Goal: Task Accomplishment & Management: Use online tool/utility

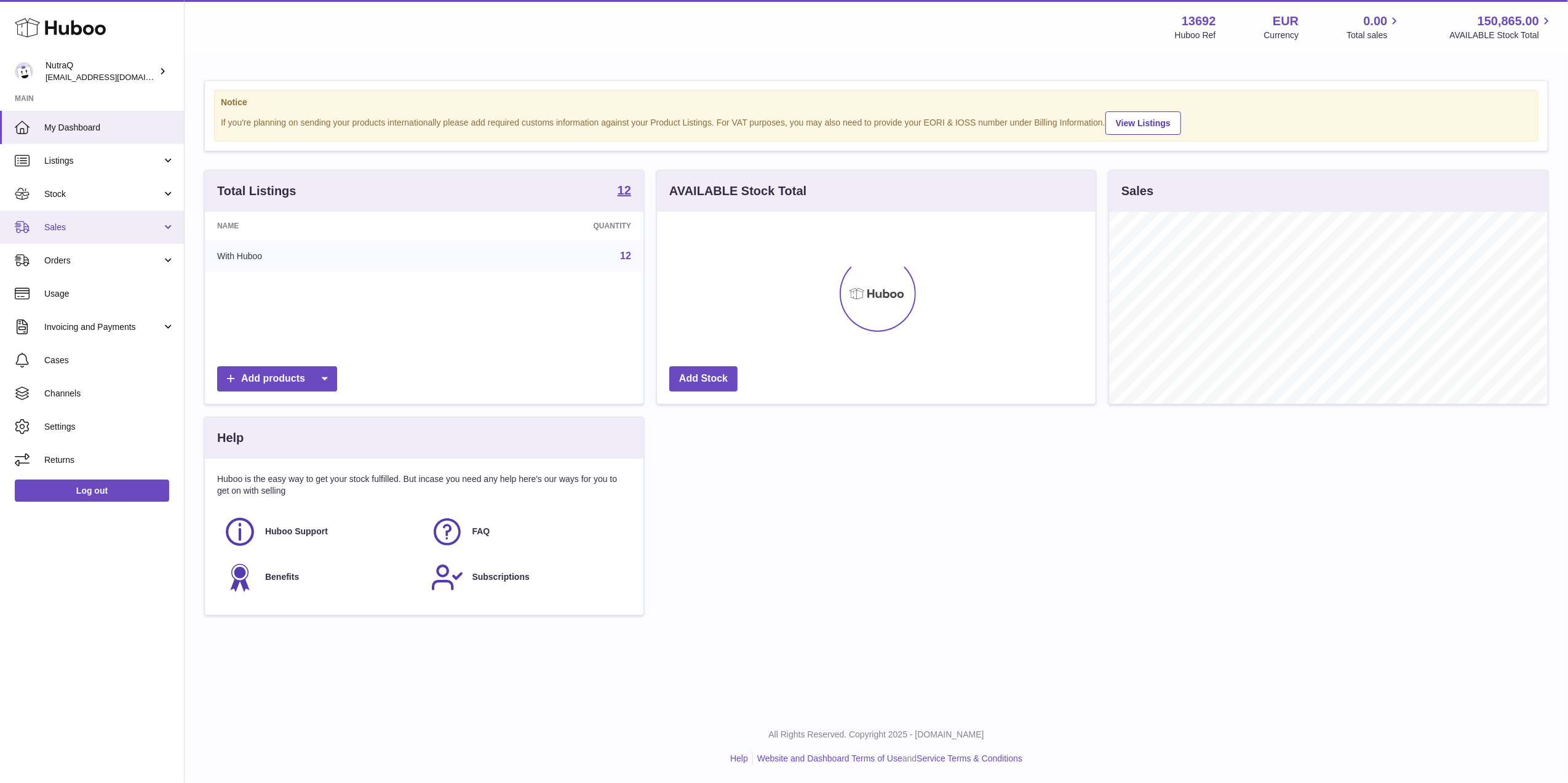
scroll to position [192, 438]
click at [81, 219] on link "Sales" at bounding box center [91, 227] width 184 height 33
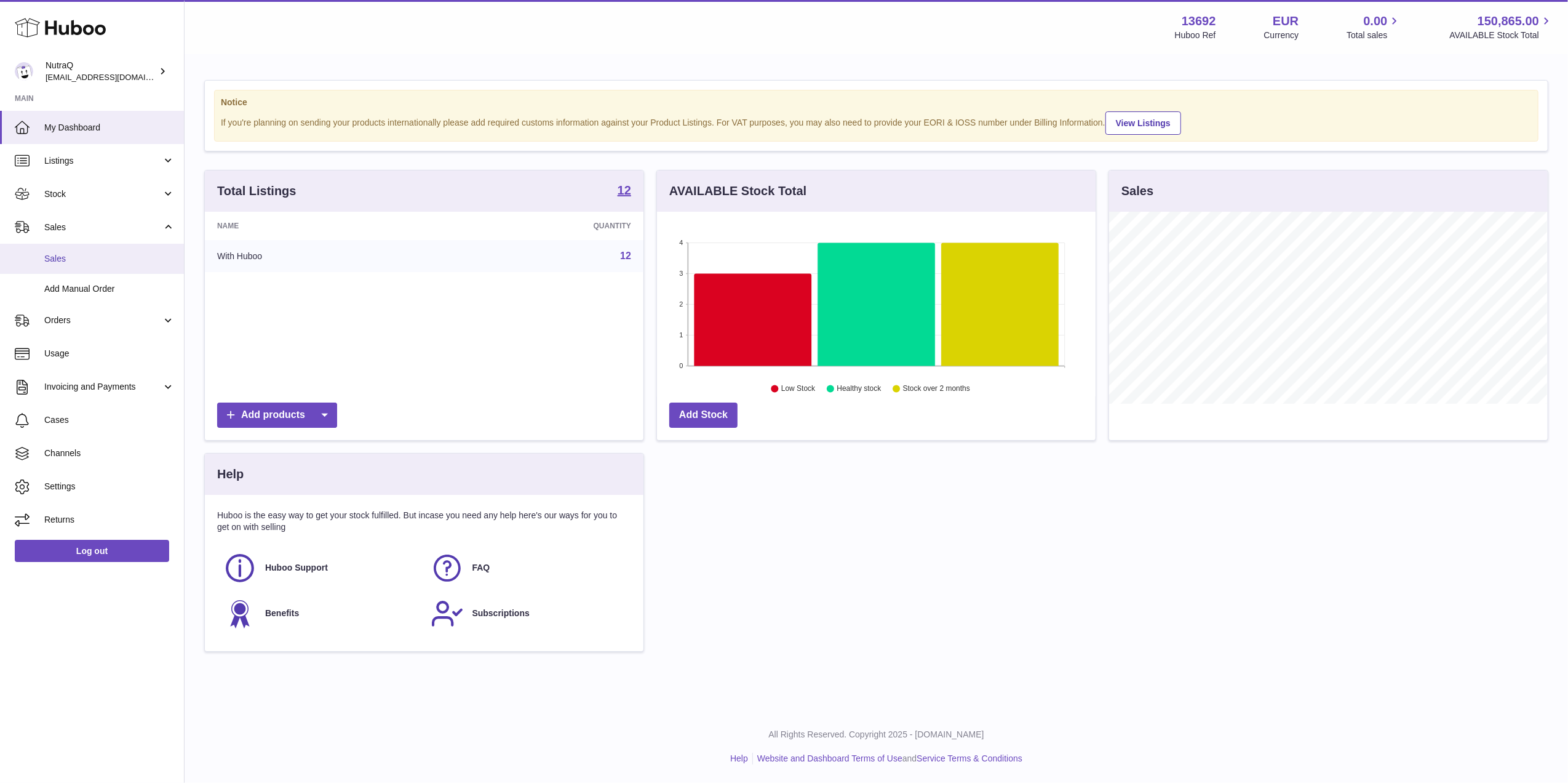
click at [158, 259] on span "Sales" at bounding box center [109, 259] width 130 height 12
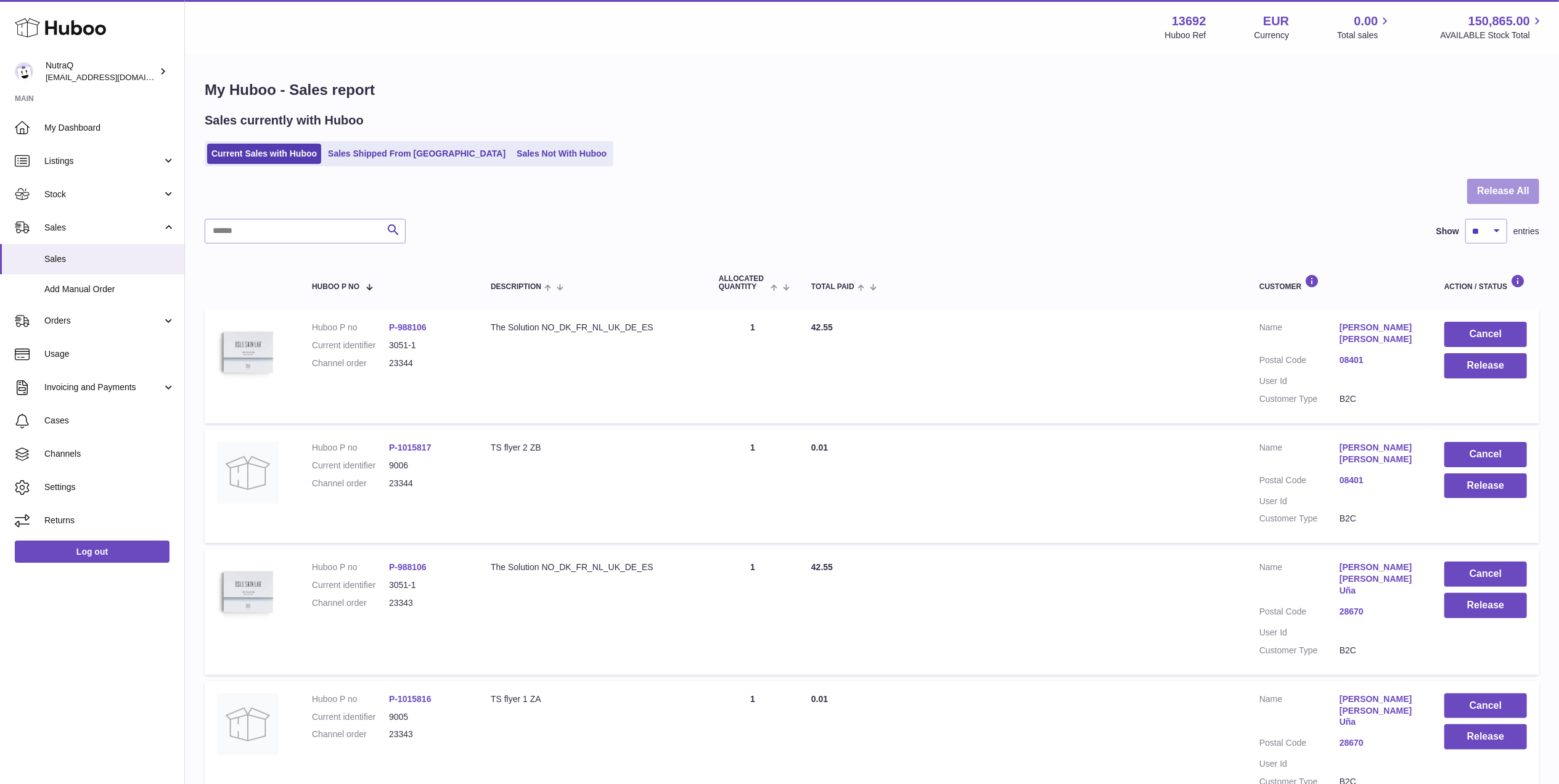
click at [1512, 193] on button "Release All" at bounding box center [1504, 190] width 72 height 25
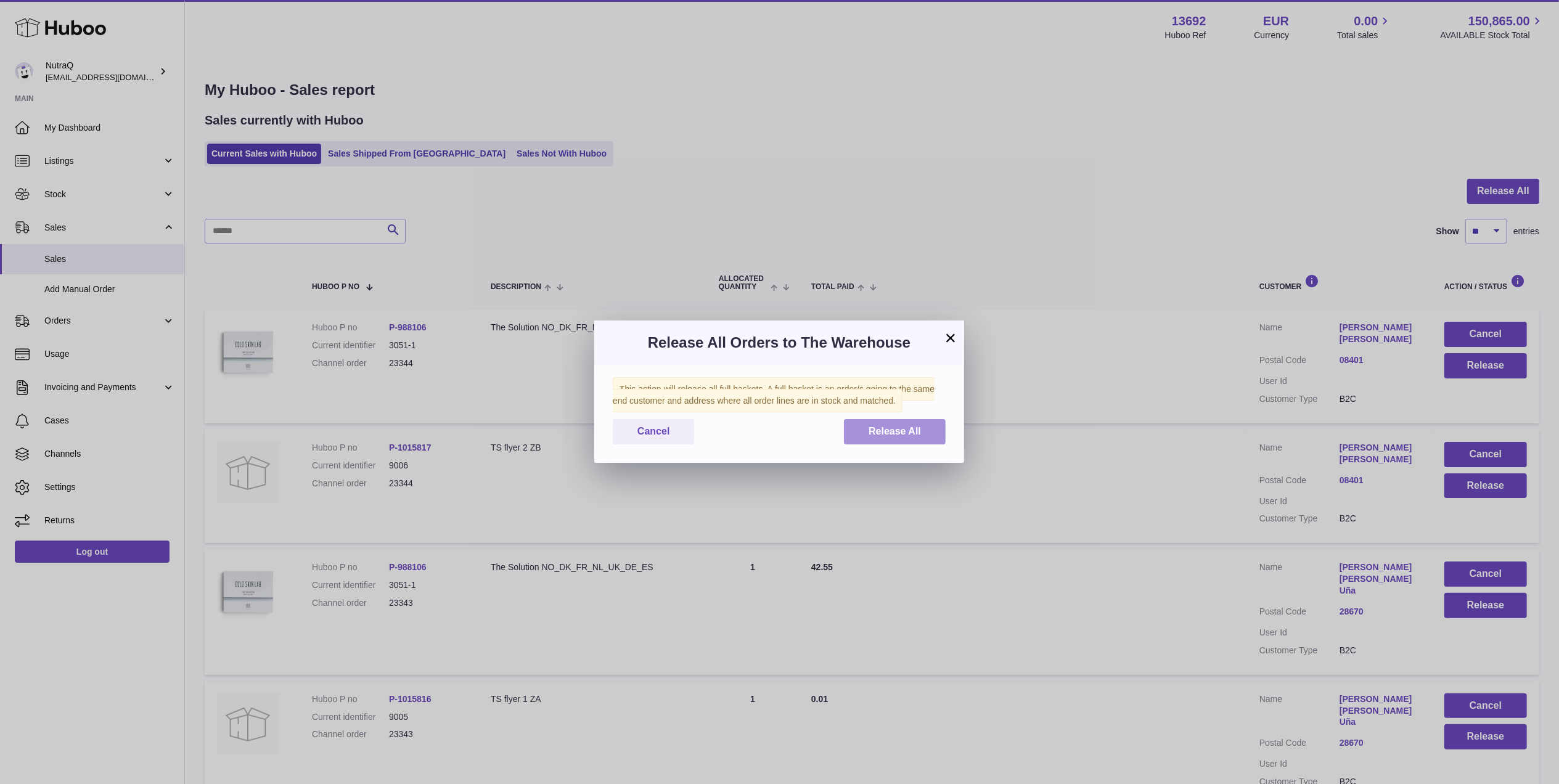
click at [852, 425] on button "Release All" at bounding box center [895, 431] width 102 height 25
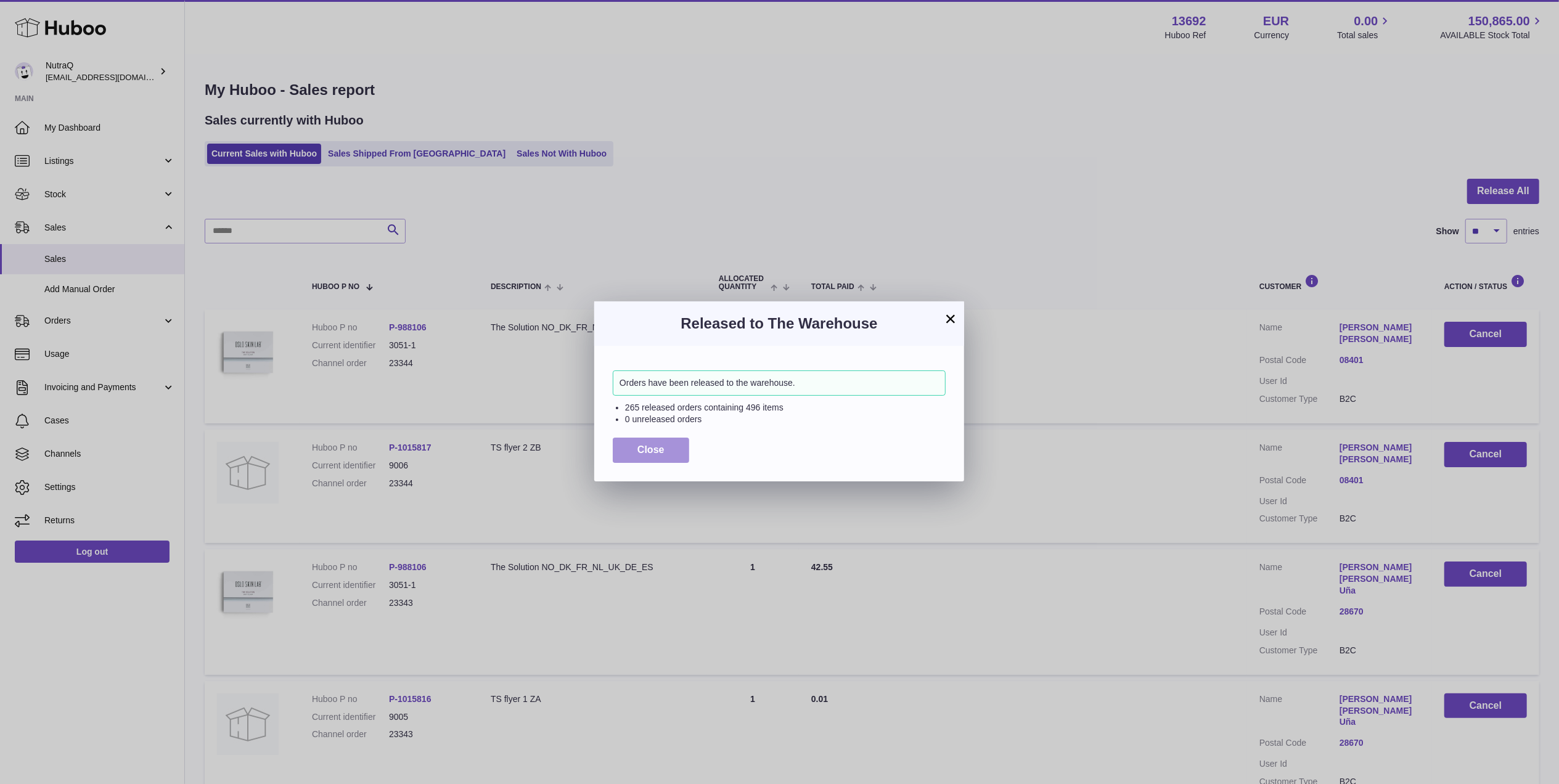
click at [627, 459] on button "Close" at bounding box center [651, 449] width 77 height 25
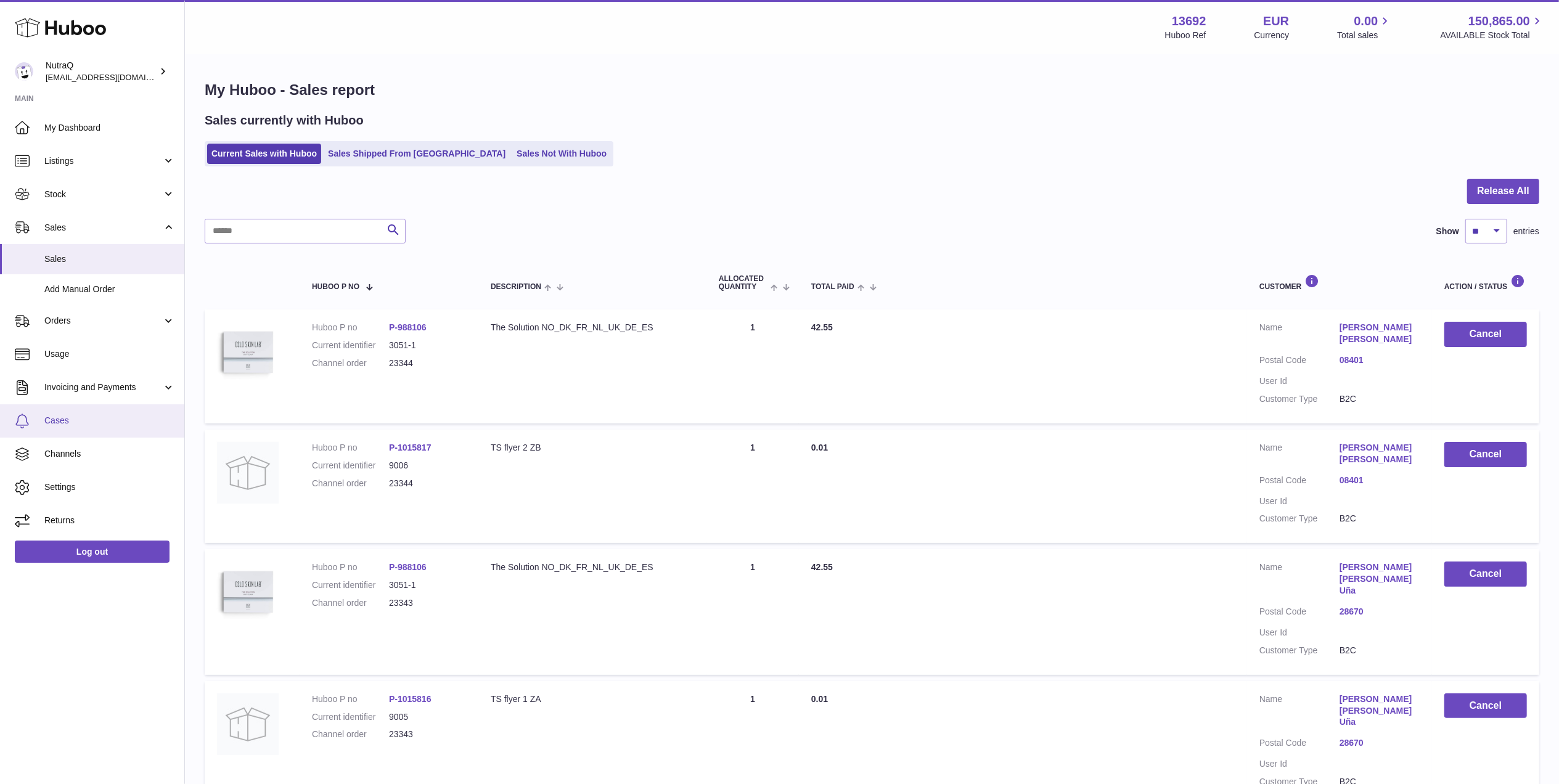
click at [80, 429] on link "Cases" at bounding box center [92, 421] width 184 height 33
